Goal: Task Accomplishment & Management: Manage account settings

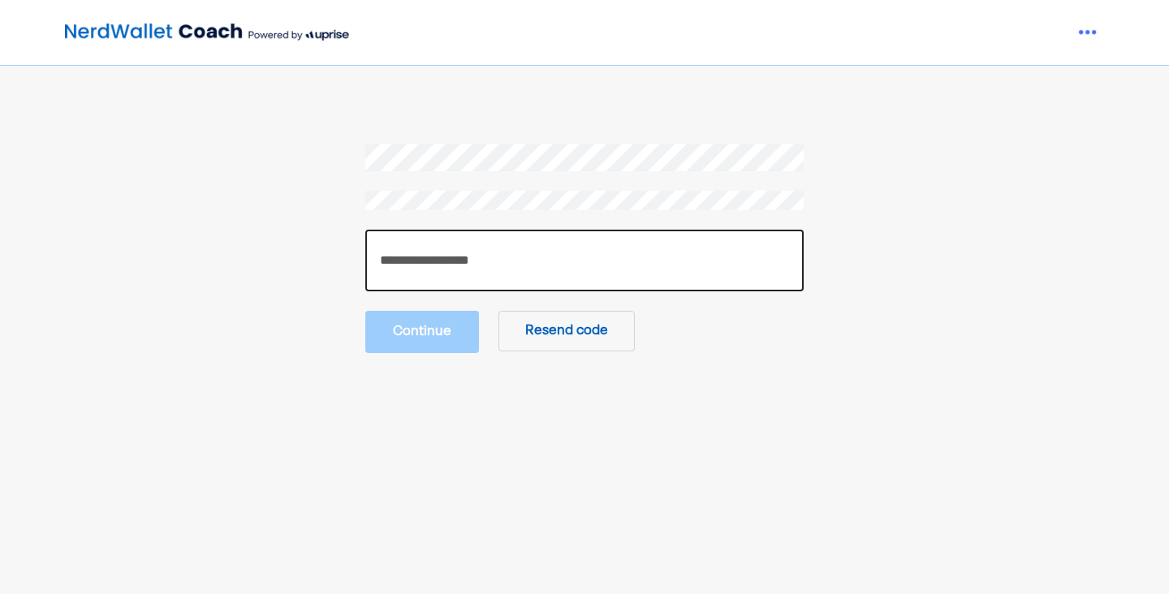
click at [472, 279] on input "number" at bounding box center [584, 261] width 438 height 62
type input "******"
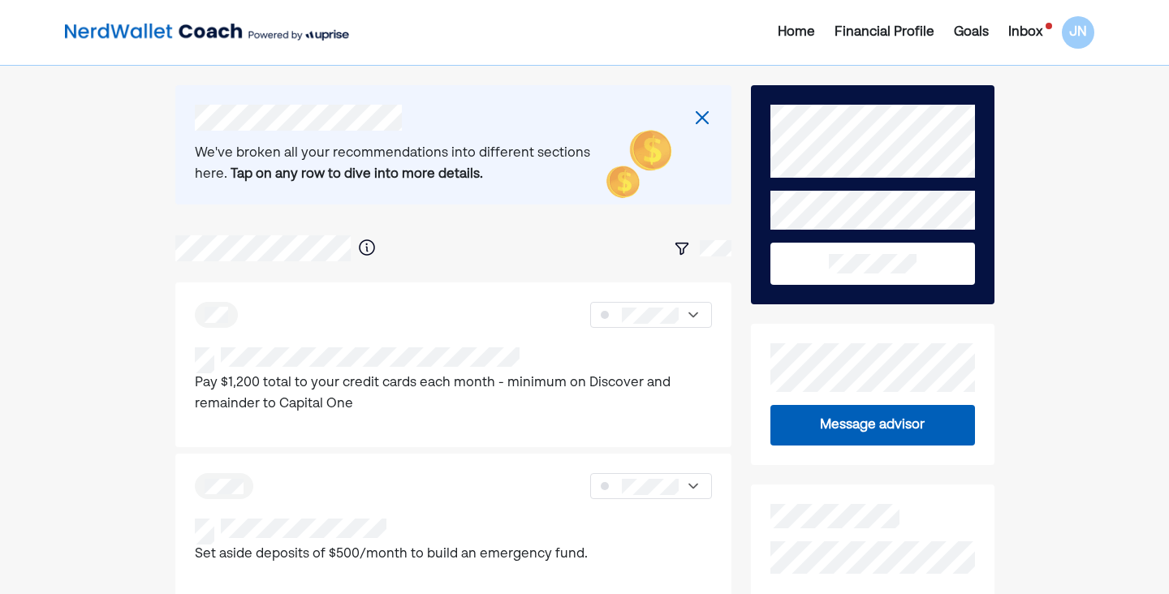
click at [1035, 43] on div "Home Financial Profile Goals Inbox JN" at bounding box center [932, 32] width 342 height 32
click at [1033, 36] on div "Inbox" at bounding box center [1025, 32] width 34 height 19
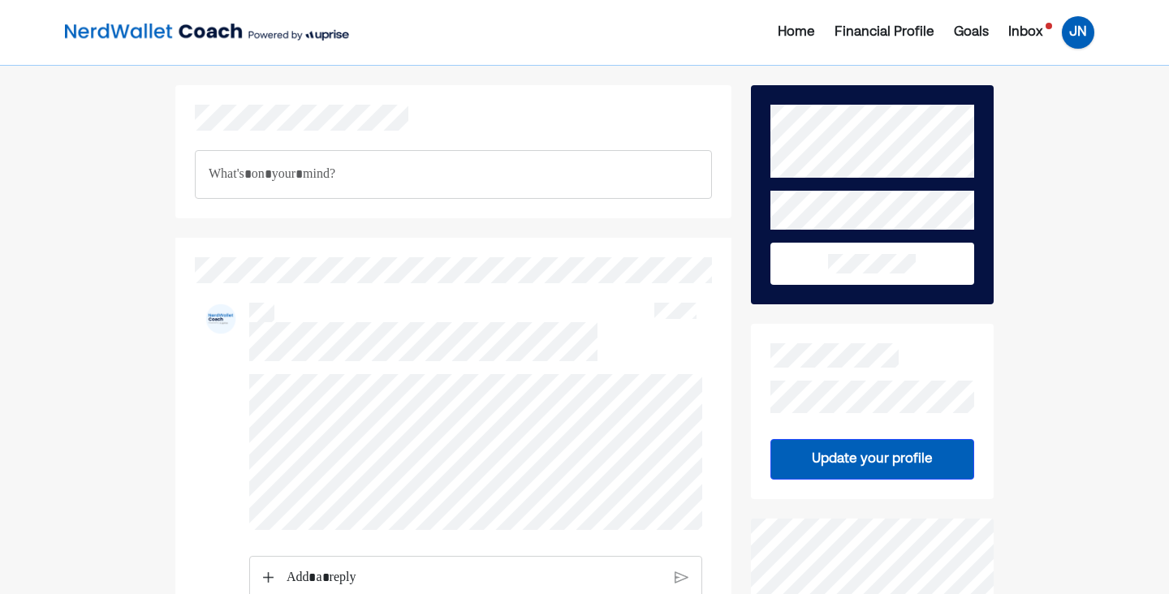
click at [1083, 35] on div "JN" at bounding box center [1077, 32] width 32 height 32
click at [1064, 92] on div "Settings" at bounding box center [1066, 100] width 52 height 19
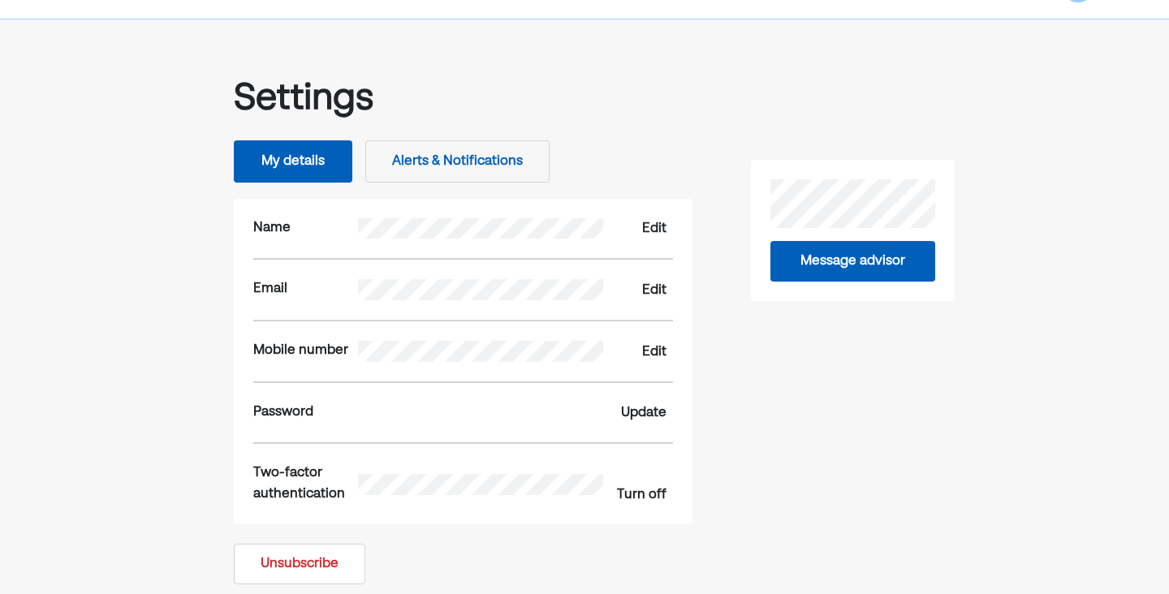
scroll to position [28, 0]
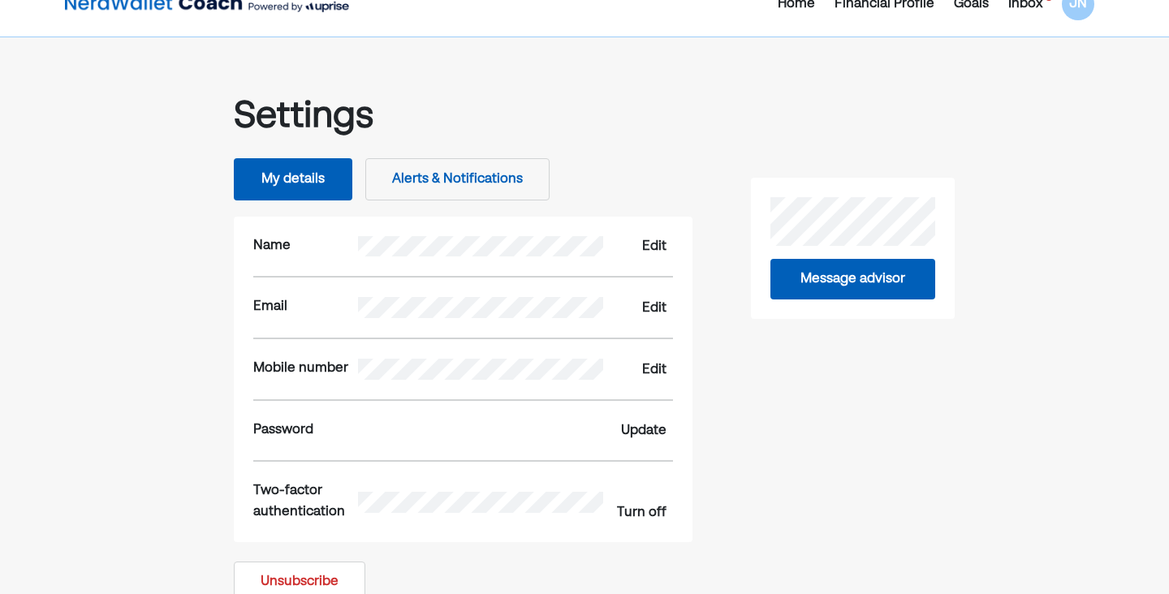
click at [299, 171] on button "My details" at bounding box center [293, 179] width 118 height 42
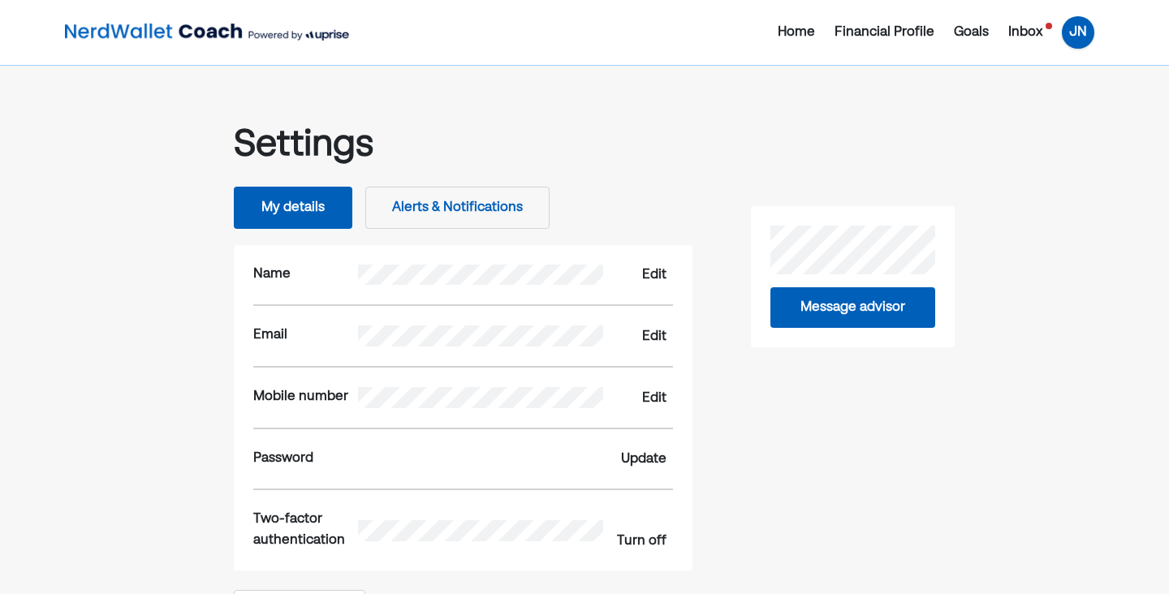
click at [1079, 24] on div "JN" at bounding box center [1077, 32] width 32 height 32
click at [1033, 41] on div "Inbox" at bounding box center [1025, 32] width 34 height 19
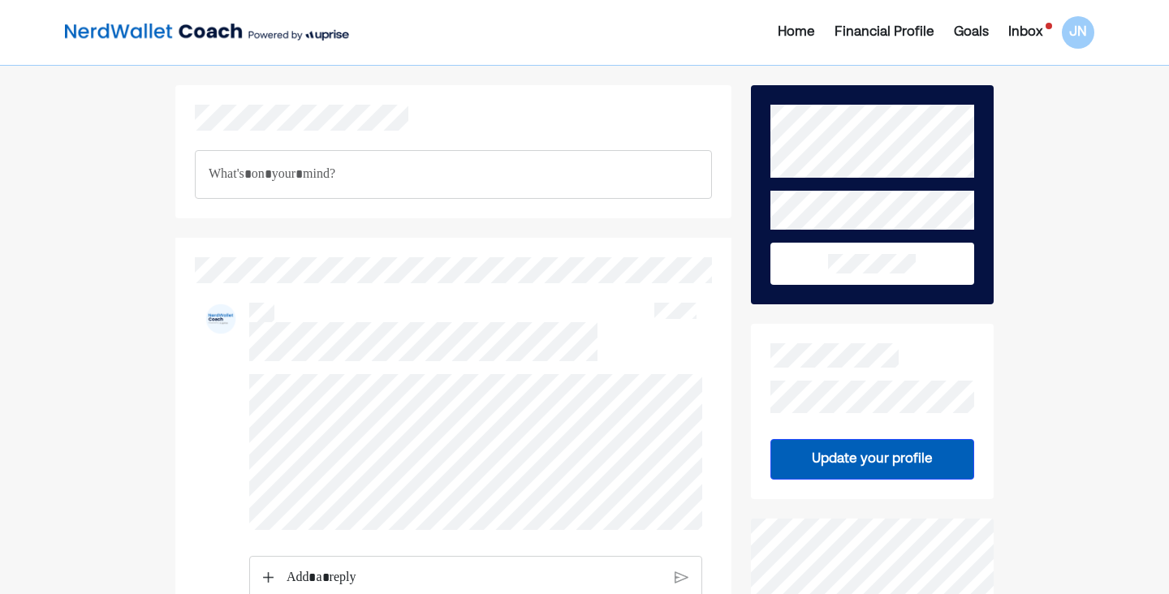
click at [768, 27] on div "Home Financial Profile Goals Inbox JN" at bounding box center [932, 32] width 342 height 32
click at [790, 30] on div "Home" at bounding box center [795, 32] width 37 height 19
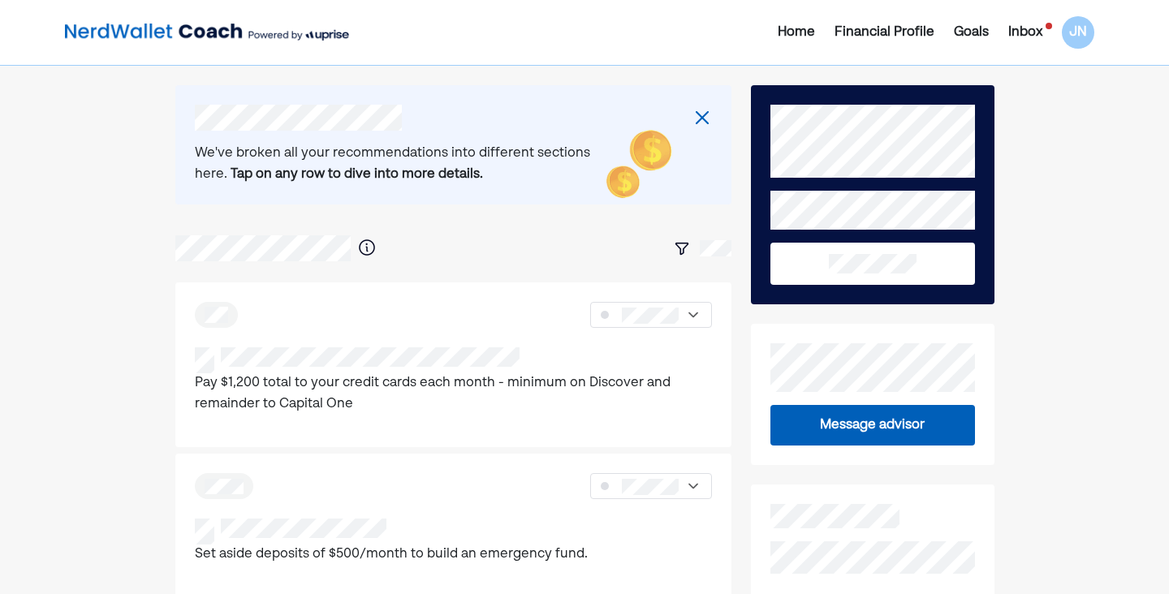
click at [697, 116] on img at bounding box center [701, 117] width 19 height 19
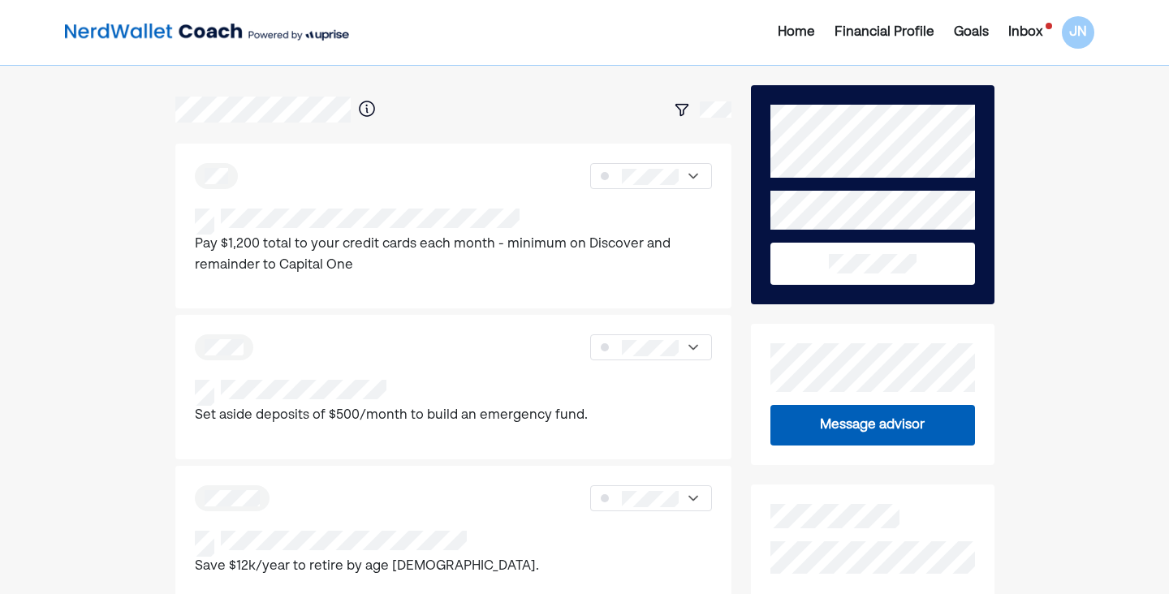
click at [866, 41] on div "Financial Profile" at bounding box center [884, 32] width 100 height 19
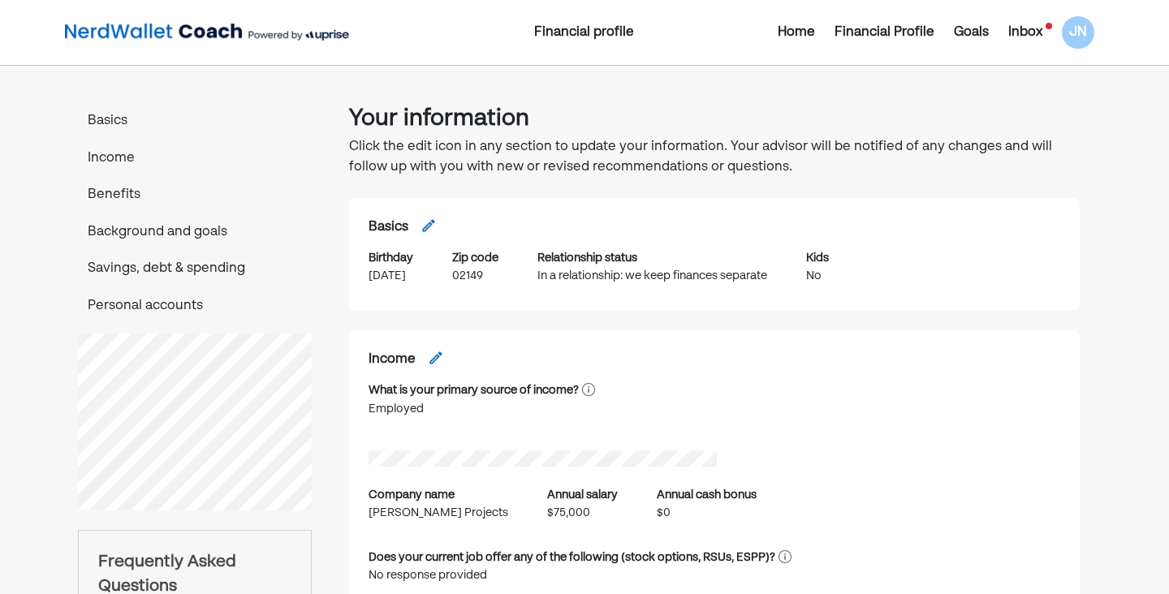
click at [174, 313] on p "Personal accounts" at bounding box center [195, 306] width 234 height 21
click at [116, 154] on p "Income" at bounding box center [195, 159] width 234 height 21
click at [1025, 36] on div "Inbox" at bounding box center [1025, 32] width 34 height 19
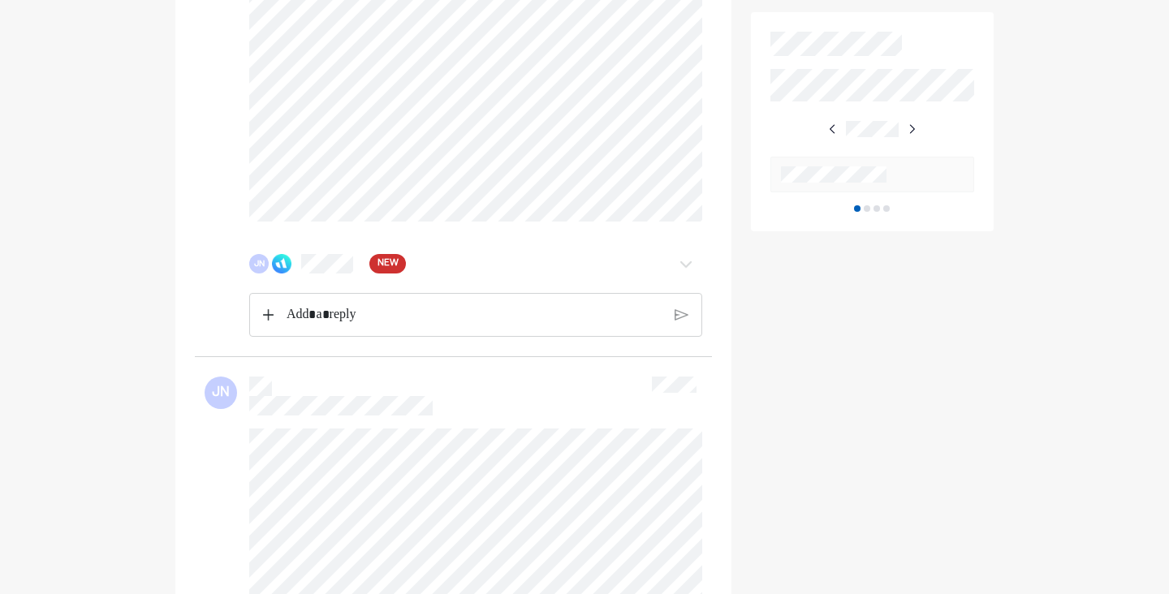
scroll to position [662, 0]
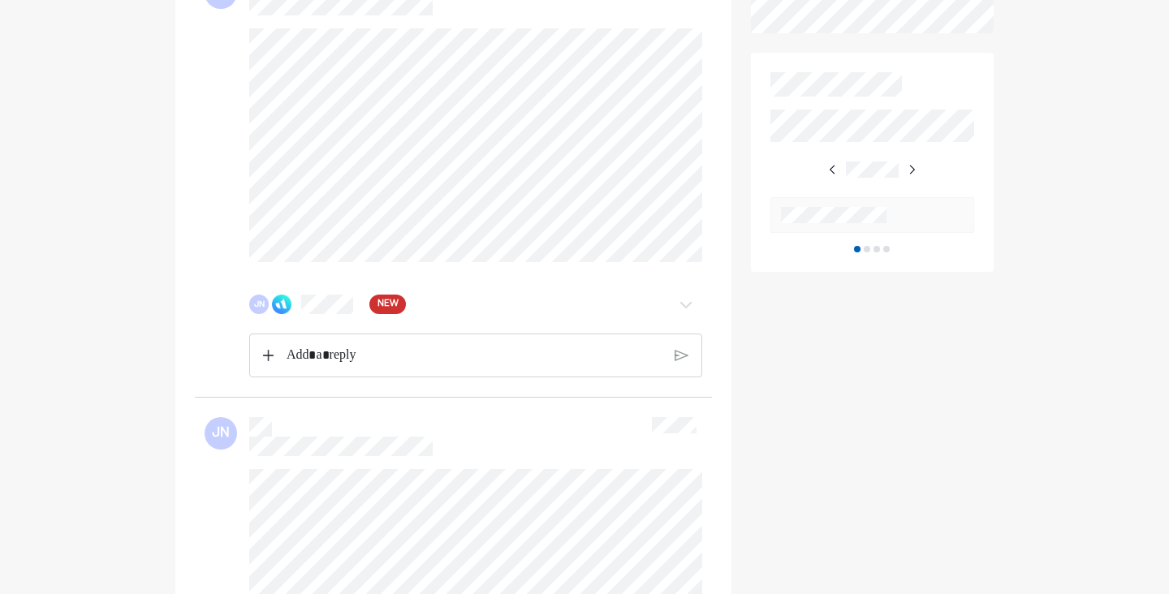
click at [399, 307] on div "NEW" at bounding box center [387, 304] width 37 height 19
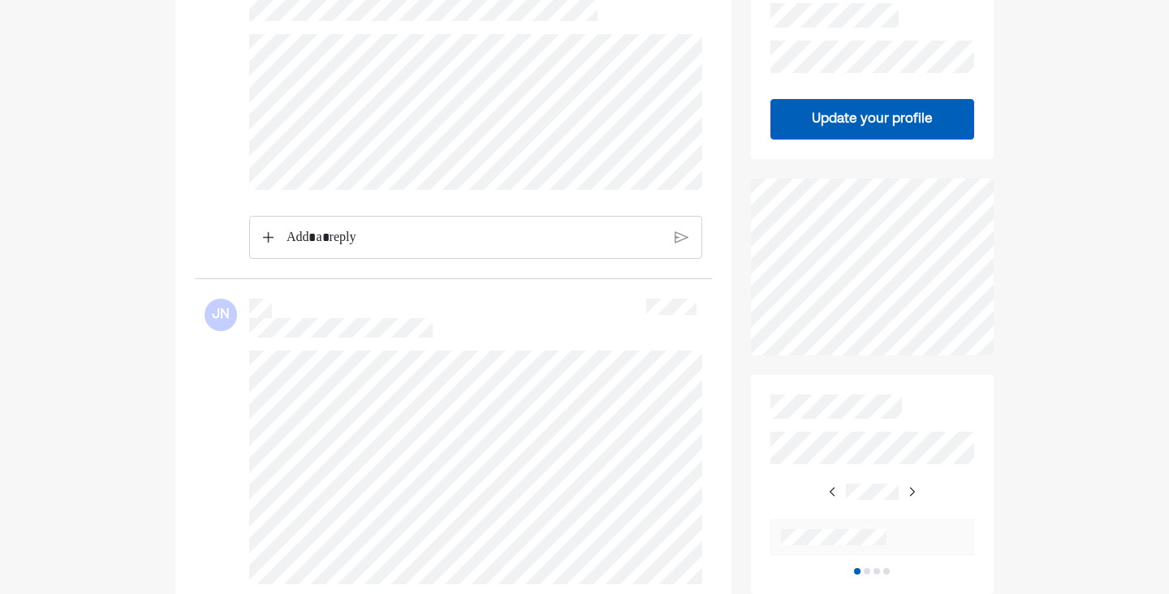
scroll to position [341, 0]
click at [856, 126] on button "Update your profile" at bounding box center [872, 118] width 204 height 41
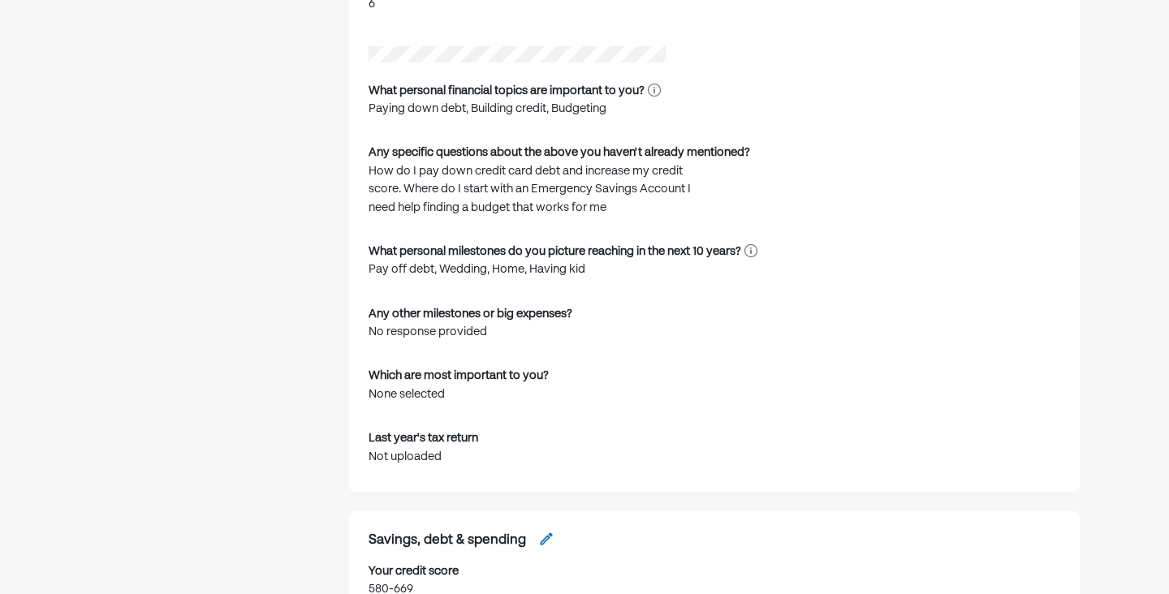
scroll to position [1297, 0]
